Goal: Task Accomplishment & Management: Use online tool/utility

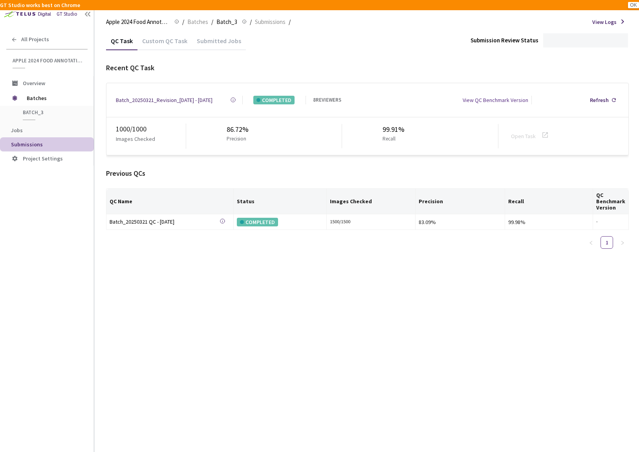
click at [170, 44] on div "Custom QC Task" at bounding box center [164, 43] width 55 height 13
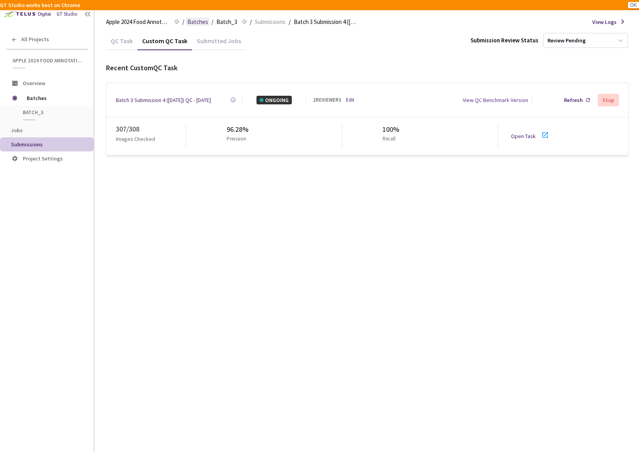
click at [199, 24] on span "Batches" at bounding box center [197, 21] width 21 height 9
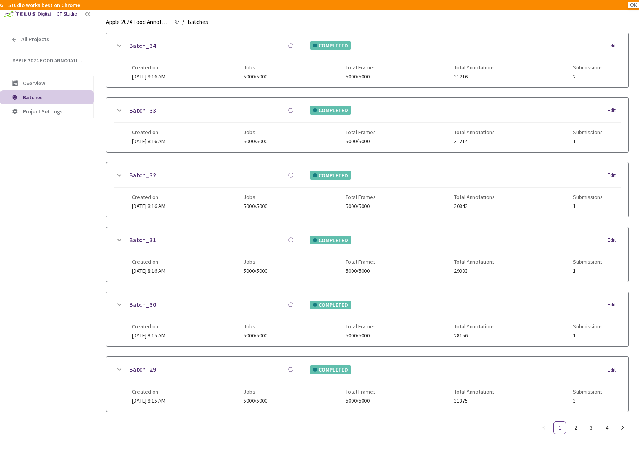
scroll to position [548, 0]
click at [576, 425] on link "2" at bounding box center [575, 428] width 12 height 12
click at [587, 422] on link "3" at bounding box center [591, 428] width 12 height 12
click at [122, 171] on icon at bounding box center [118, 175] width 9 height 9
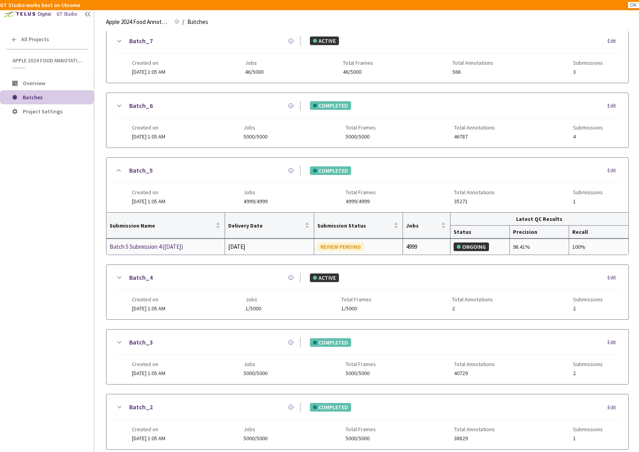
click at [155, 244] on div "Batch 5 Submission 4 (03-21-25)" at bounding box center [151, 246] width 83 height 9
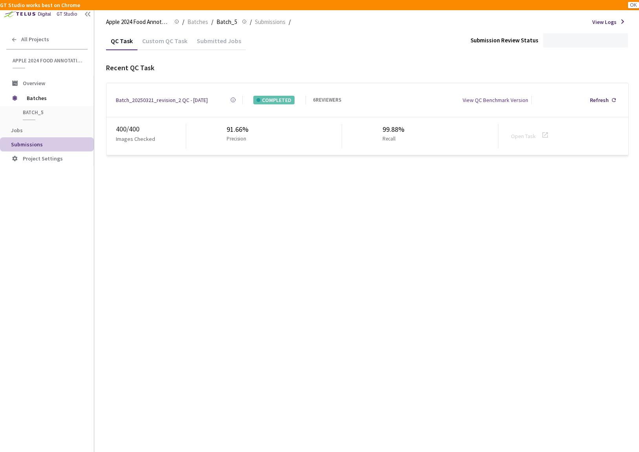
click at [171, 51] on div "QC Task Custom QC Task Submitted Jobs Submission Review Status Recent QC Task B…" at bounding box center [367, 93] width 523 height 124
click at [171, 46] on div "Custom QC Task" at bounding box center [164, 43] width 55 height 13
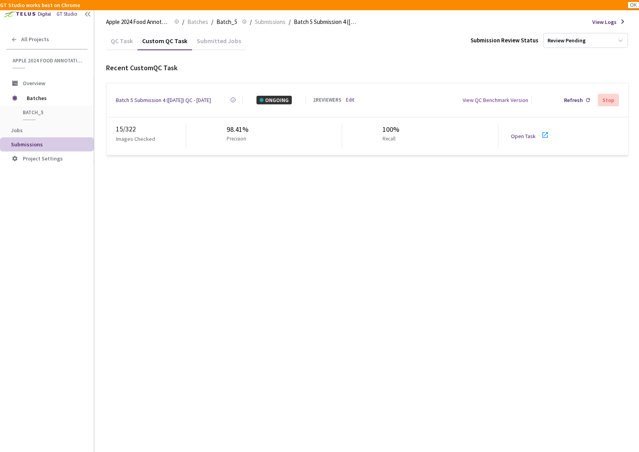
click at [524, 134] on link "Open Task" at bounding box center [523, 136] width 25 height 7
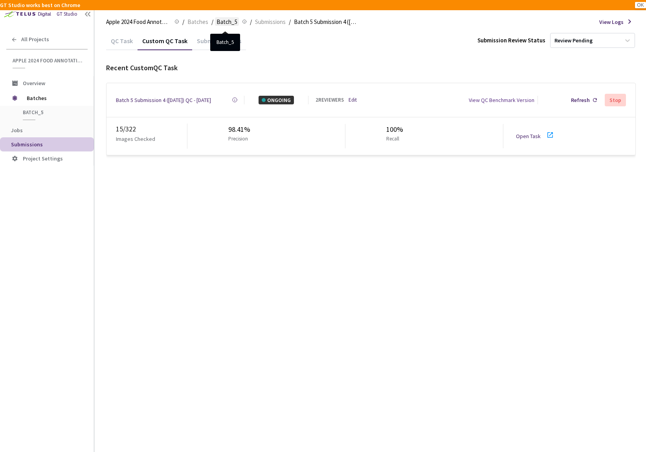
click at [232, 23] on span "Batch_5" at bounding box center [226, 21] width 21 height 9
click at [221, 22] on span "Batch_5" at bounding box center [226, 21] width 21 height 9
click at [197, 24] on span "Batches" at bounding box center [197, 21] width 21 height 9
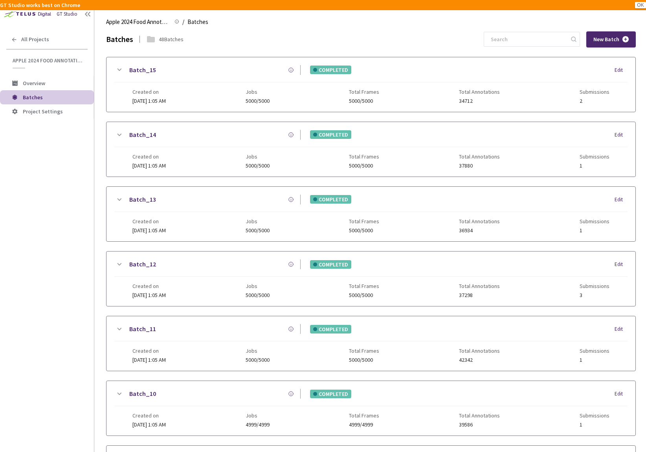
scroll to position [548, 0]
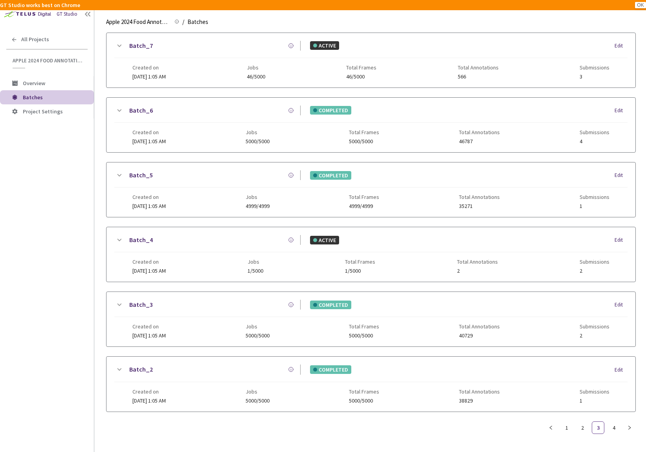
click at [120, 106] on icon at bounding box center [118, 110] width 9 height 9
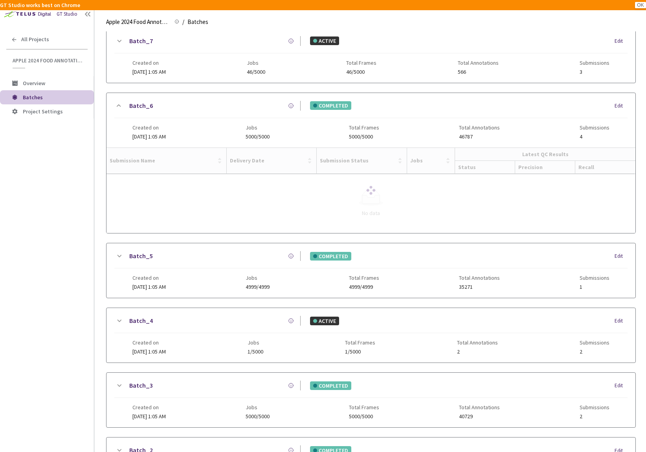
scroll to position [542, 0]
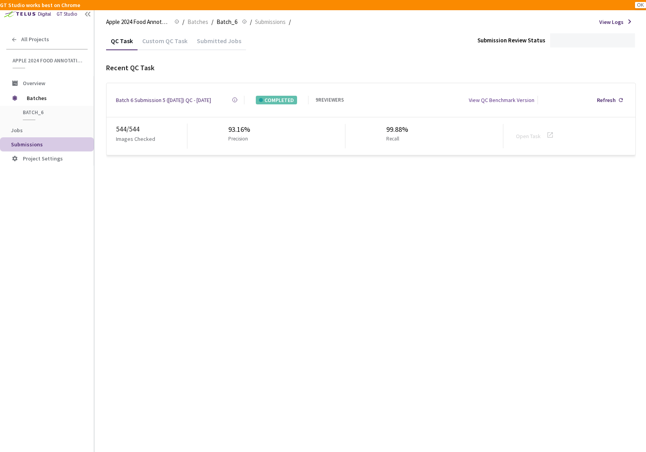
click at [165, 38] on div "Custom QC Task" at bounding box center [164, 43] width 55 height 13
click at [538, 134] on link "Open Task" at bounding box center [528, 136] width 25 height 7
